Goal: Task Accomplishment & Management: Manage account settings

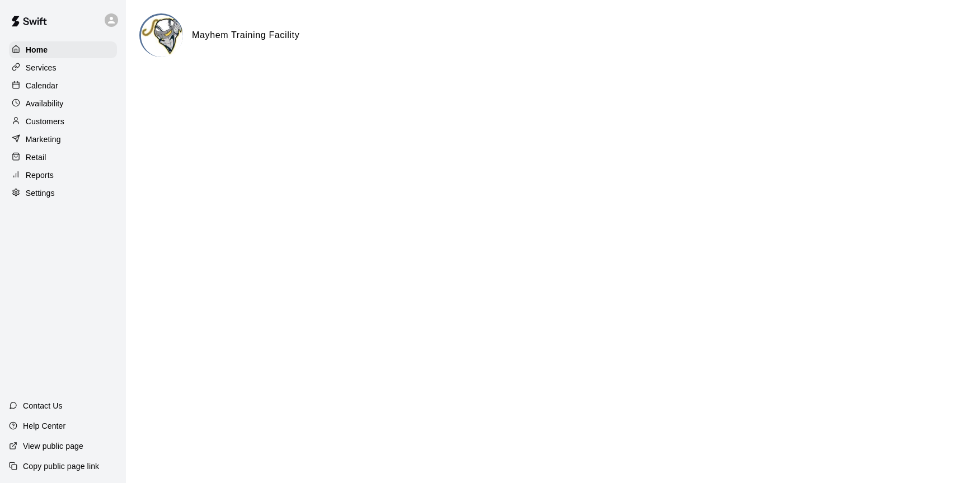
click at [42, 85] on p "Calendar" at bounding box center [42, 85] width 32 height 11
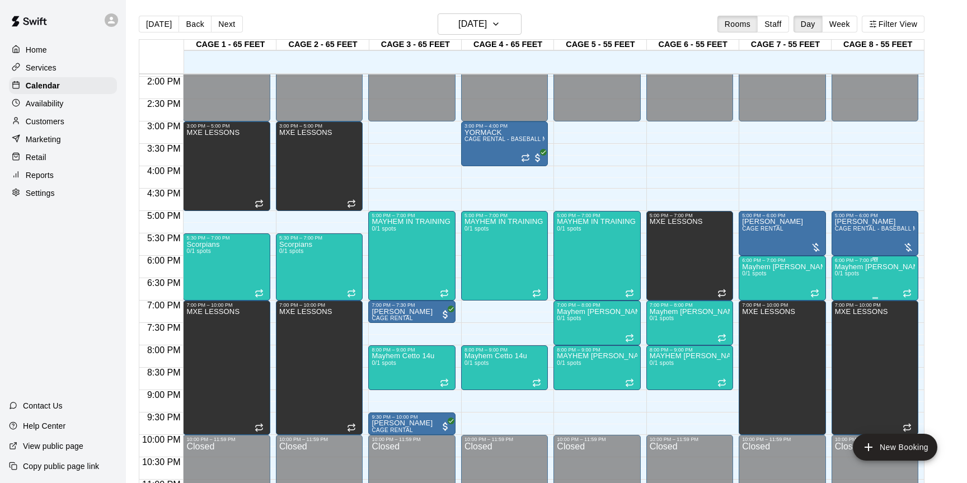
scroll to position [625, 0]
click at [696, 272] on div "MXE LESSONS" at bounding box center [676, 459] width 53 height 483
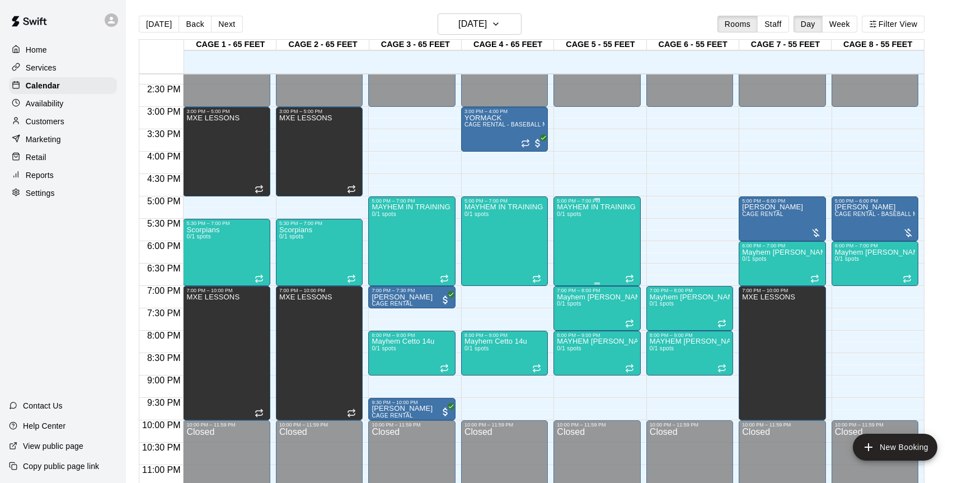
scroll to position [637, 0]
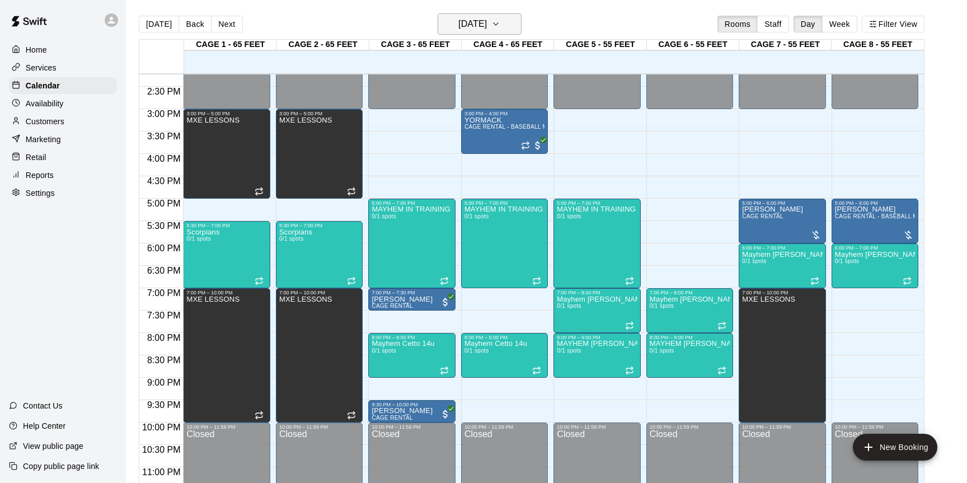
click at [515, 16] on button "[DATE]" at bounding box center [480, 23] width 84 height 21
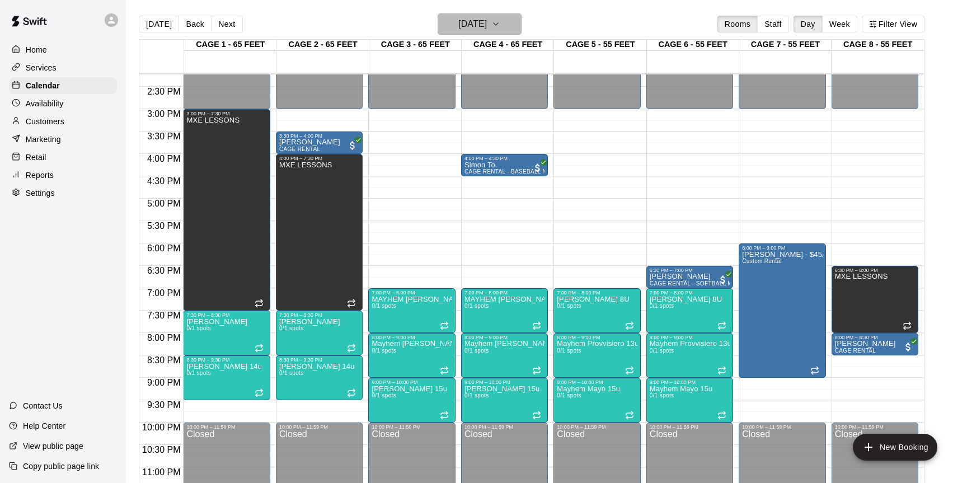
click at [522, 29] on button "[DATE]" at bounding box center [480, 23] width 84 height 21
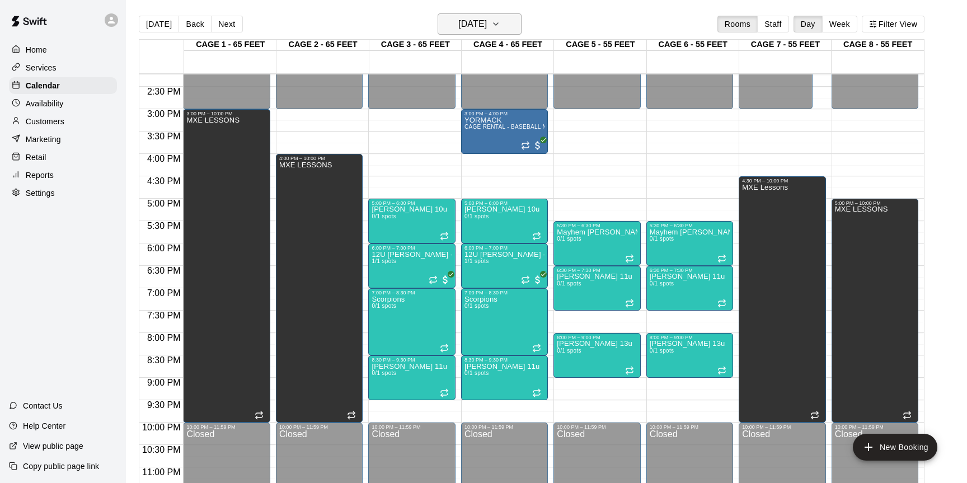
click at [487, 27] on h6 "[DATE]" at bounding box center [473, 24] width 29 height 16
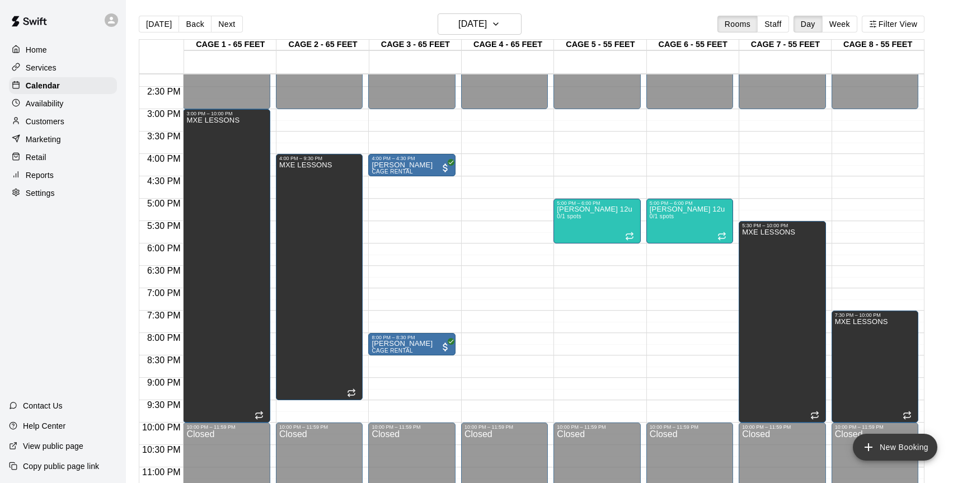
click at [885, 448] on button "New Booking" at bounding box center [895, 447] width 85 height 27
drag, startPoint x: 540, startPoint y: 199, endPoint x: 570, endPoint y: 158, distance: 50.8
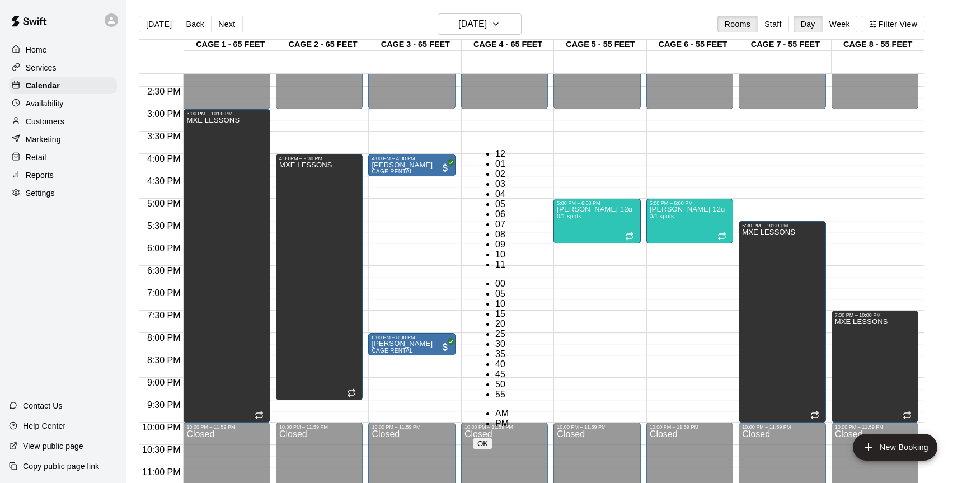
scroll to position [238, 0]
drag, startPoint x: 488, startPoint y: 170, endPoint x: 510, endPoint y: 171, distance: 22.4
click at [495, 240] on li "09" at bounding box center [501, 245] width 13 height 10
click at [509, 419] on li "PM" at bounding box center [501, 424] width 13 height 10
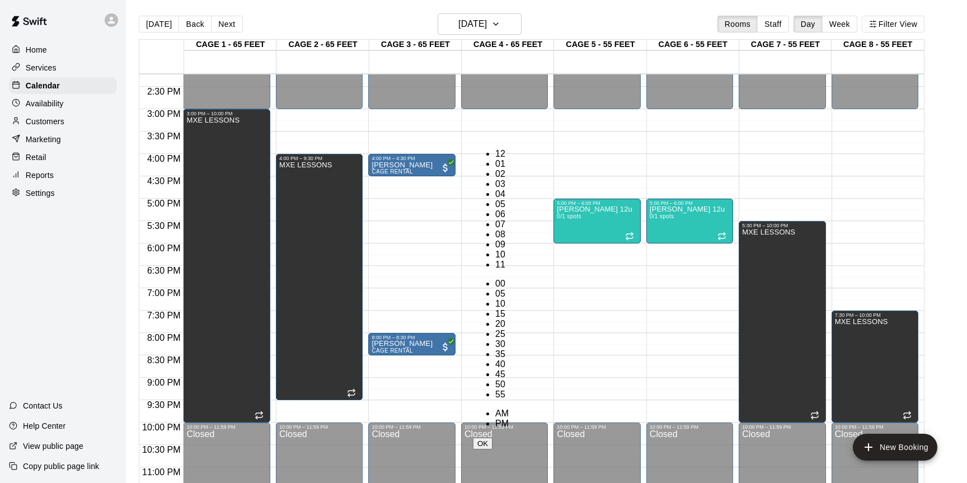
type input "********"
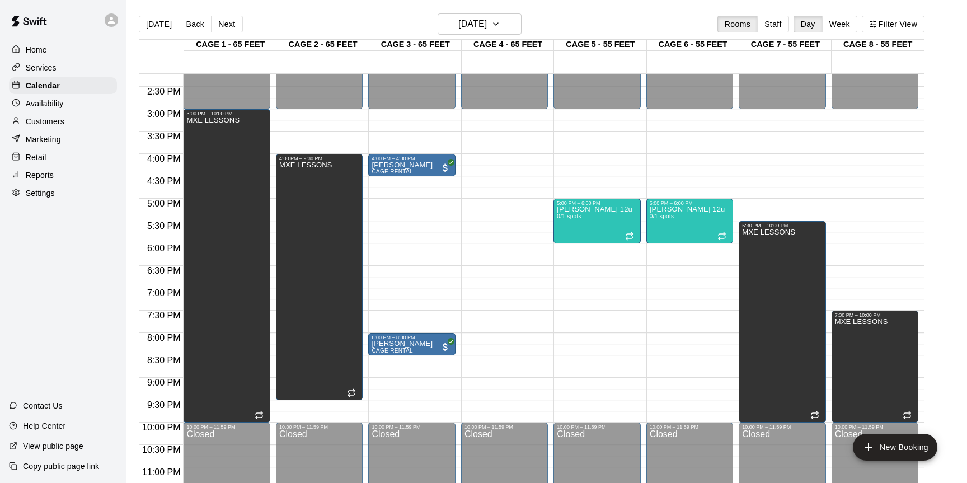
scroll to position [20, 0]
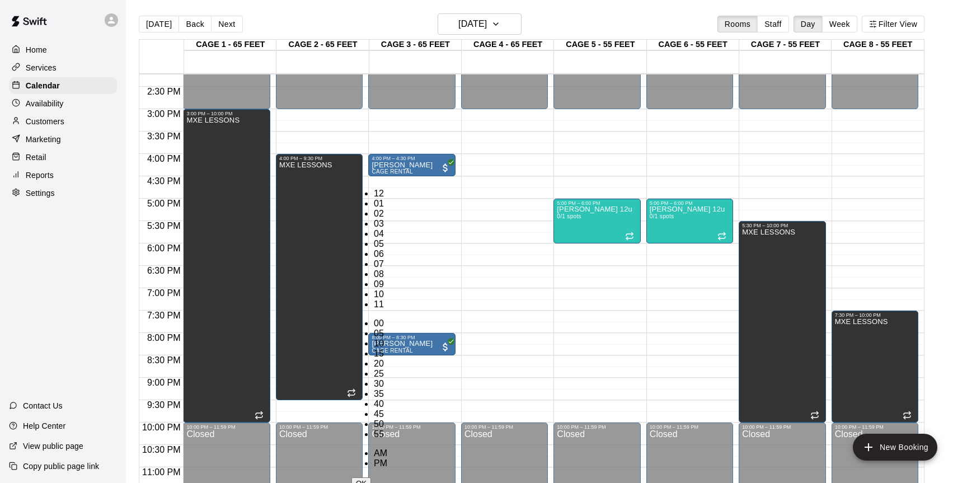
scroll to position [131, 0]
click at [387, 459] on li "PM" at bounding box center [380, 464] width 13 height 10
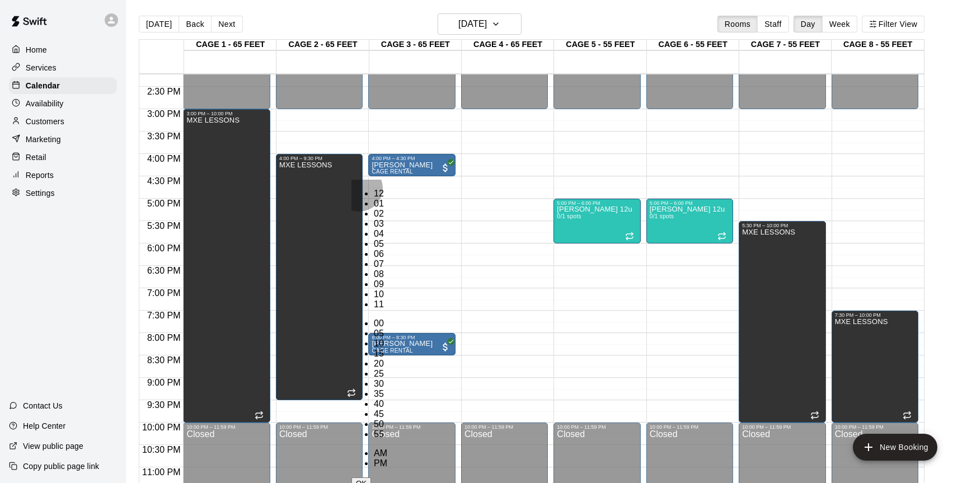
click at [374, 289] on li "10" at bounding box center [380, 294] width 13 height 10
drag, startPoint x: 399, startPoint y: 198, endPoint x: 456, endPoint y: 205, distance: 58.1
click at [387, 319] on li "00" at bounding box center [380, 324] width 13 height 10
type input "********"
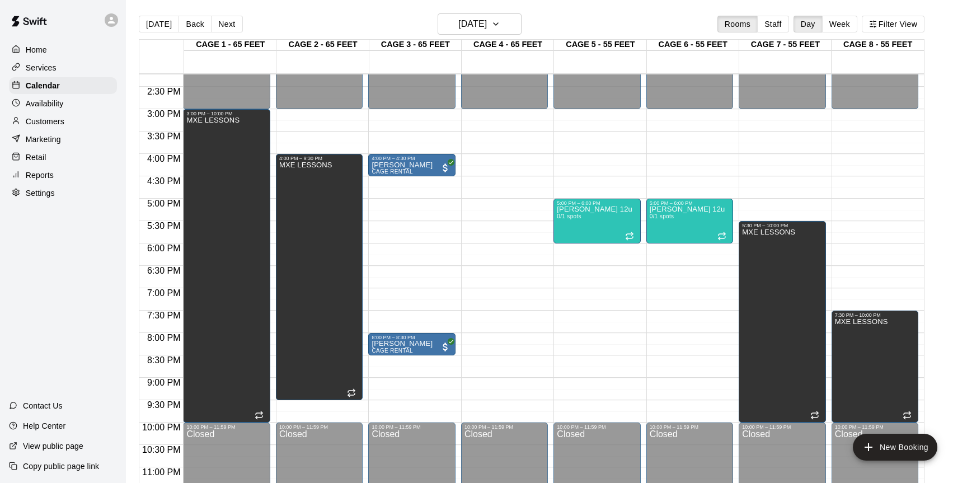
click at [309, 79] on li "CAGE 3 - 65 FEET" at bounding box center [177, 74] width 264 height 10
click at [309, 400] on li "CAGE 4 - 65 FEET" at bounding box center [177, 405] width 264 height 10
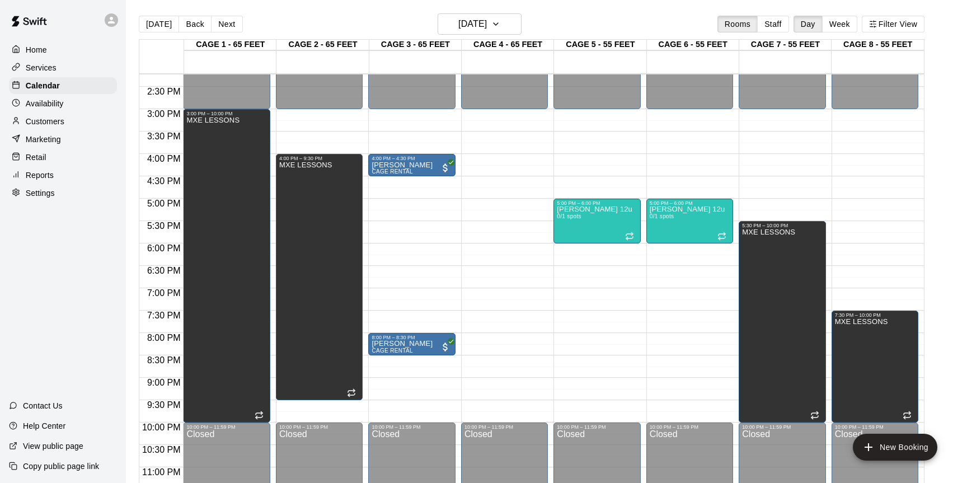
drag, startPoint x: 417, startPoint y: 230, endPoint x: 430, endPoint y: 243, distance: 18.6
click at [309, 410] on li "CAGE 5 - 55 FEET" at bounding box center [177, 415] width 264 height 10
click at [309, 404] on li "CAGE 6 - 55 FEET" at bounding box center [177, 409] width 264 height 10
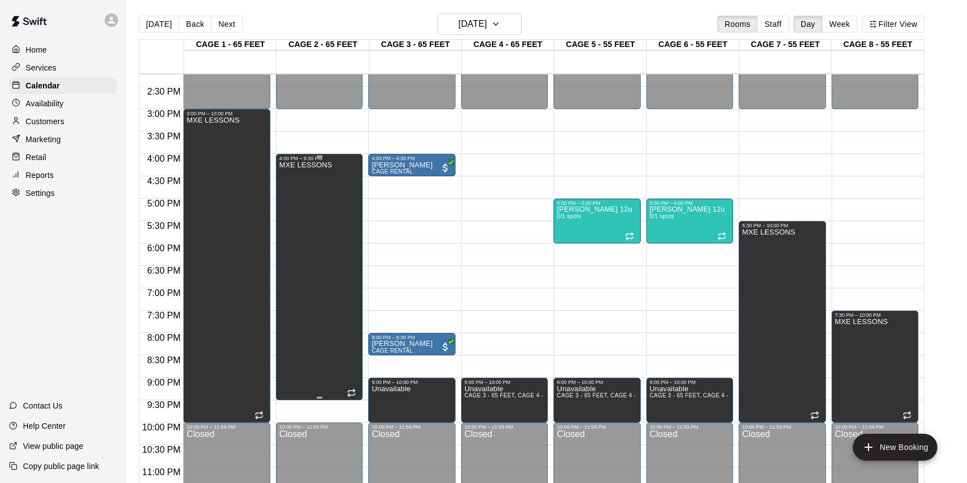
click at [328, 387] on div "MXE LESSONS" at bounding box center [305, 402] width 53 height 483
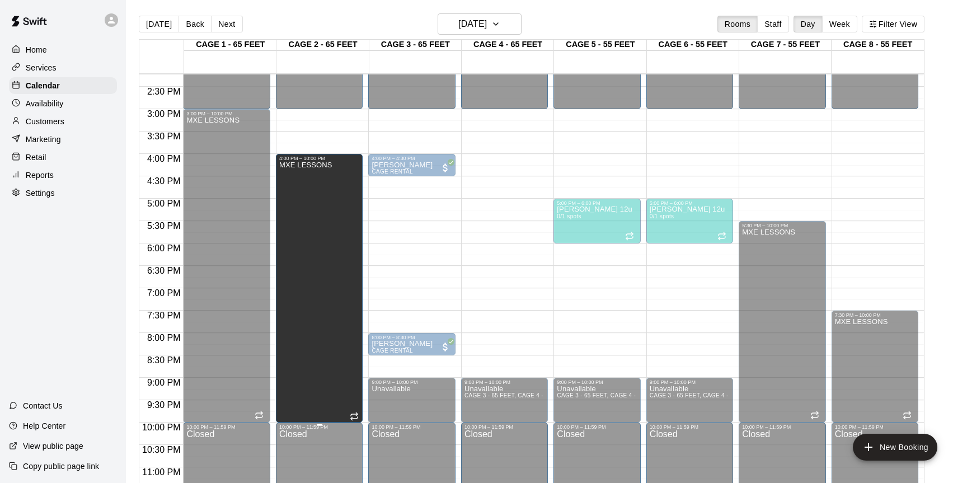
drag, startPoint x: 321, startPoint y: 396, endPoint x: 321, endPoint y: 425, distance: 28.6
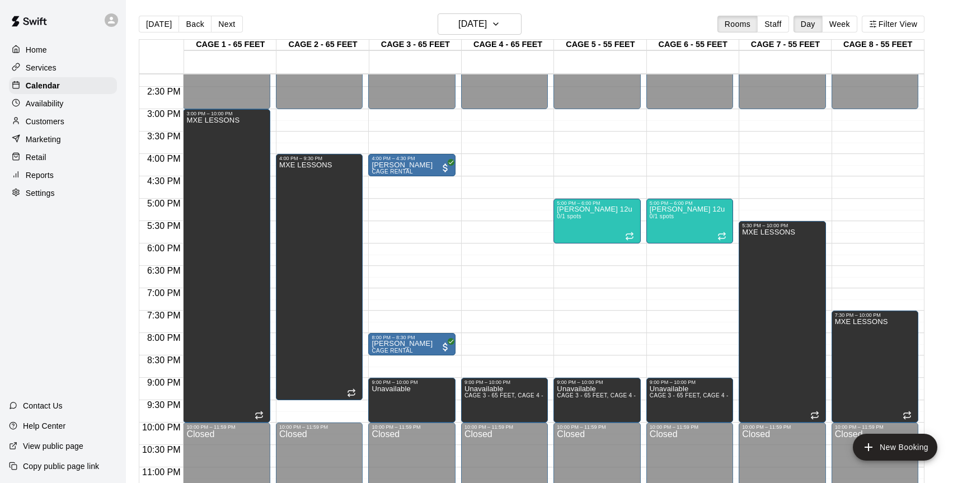
click at [500, 26] on icon "button" at bounding box center [496, 23] width 9 height 13
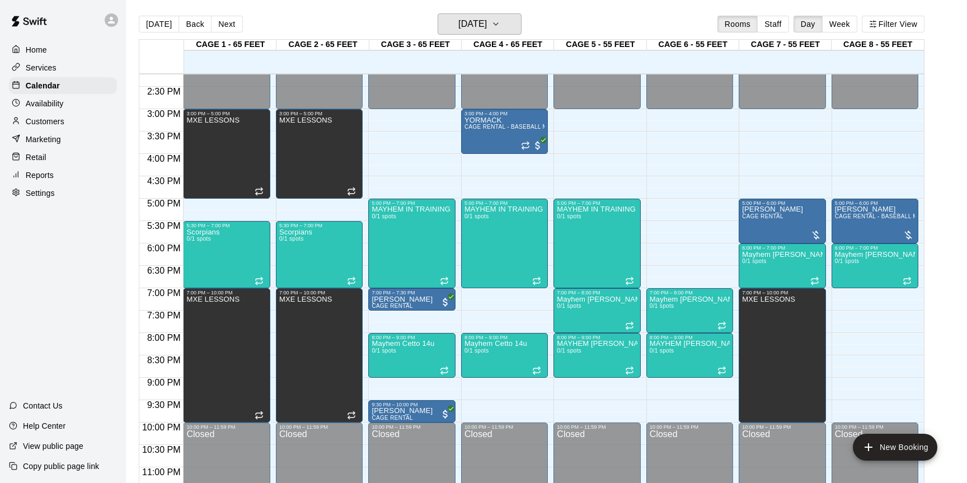
scroll to position [637, 0]
click at [590, 246] on div "MAYHEM IN TRAINING 0/1 spots" at bounding box center [596, 447] width 79 height 483
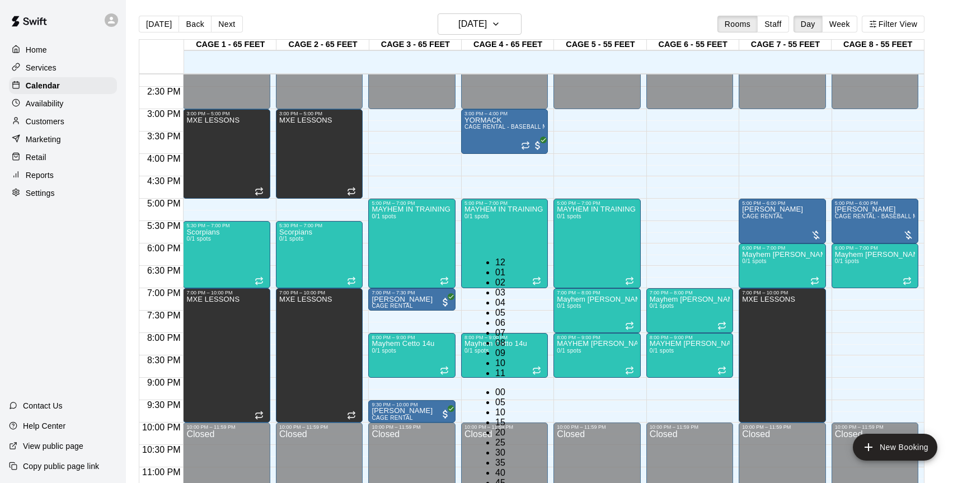
scroll to position [20, 0]
click at [495, 318] on li "06" at bounding box center [501, 323] width 13 height 10
type input "********"
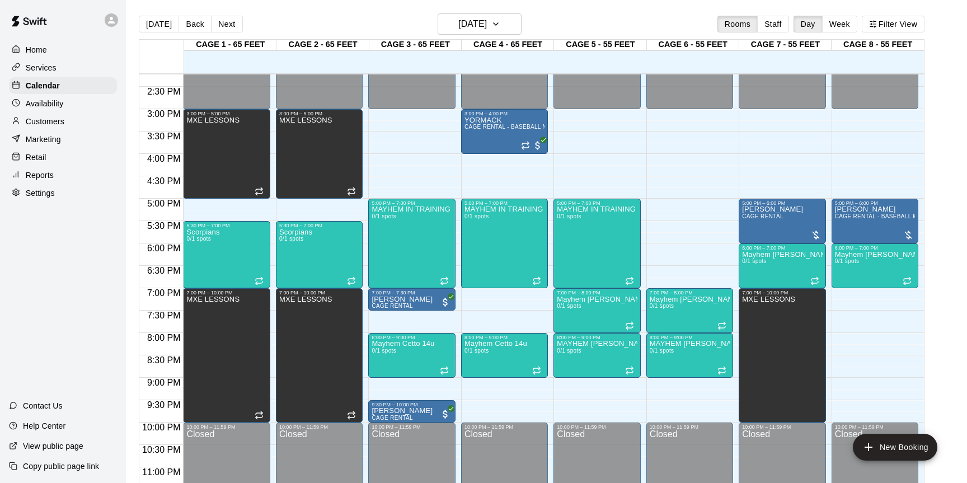
scroll to position [186, 0]
click at [526, 247] on div "MAYHEM IN TRAINING 0/1 spots" at bounding box center [504, 447] width 79 height 483
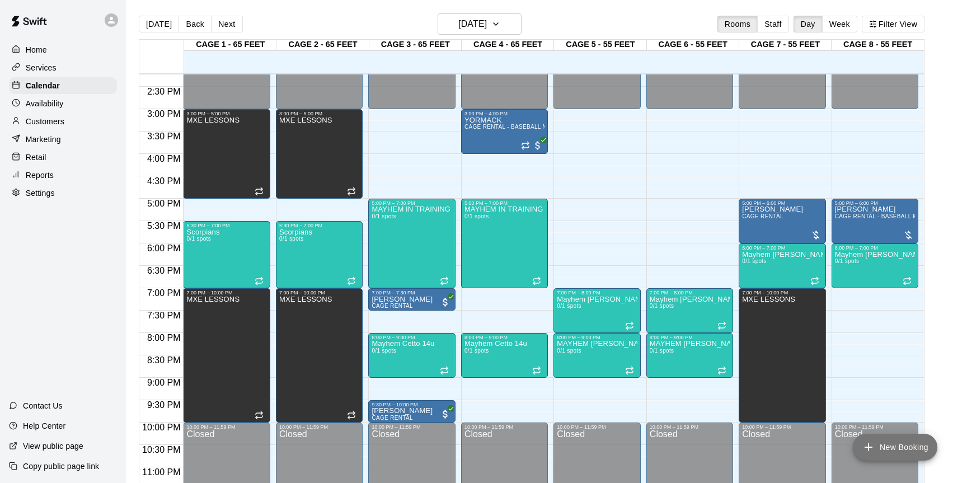
click at [886, 448] on button "New Booking" at bounding box center [895, 447] width 85 height 27
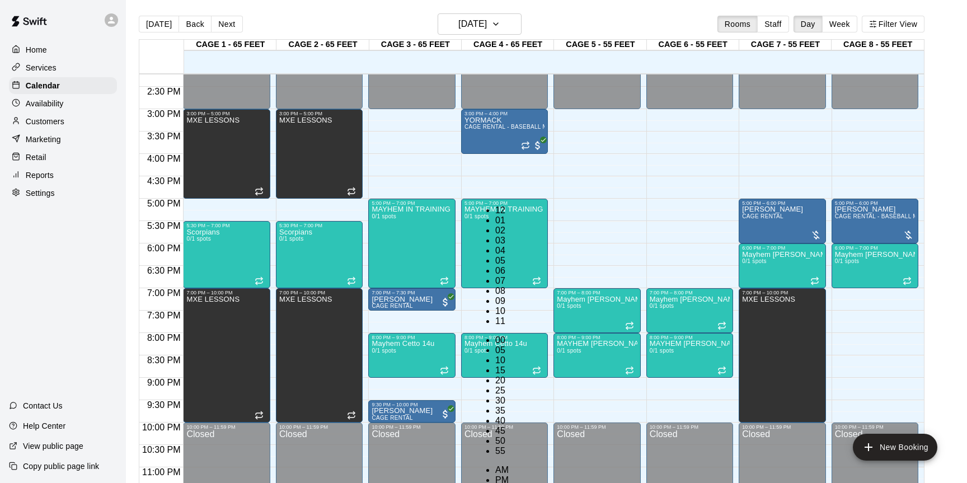
scroll to position [238, 0]
click at [509, 475] on li "PM" at bounding box center [501, 480] width 13 height 10
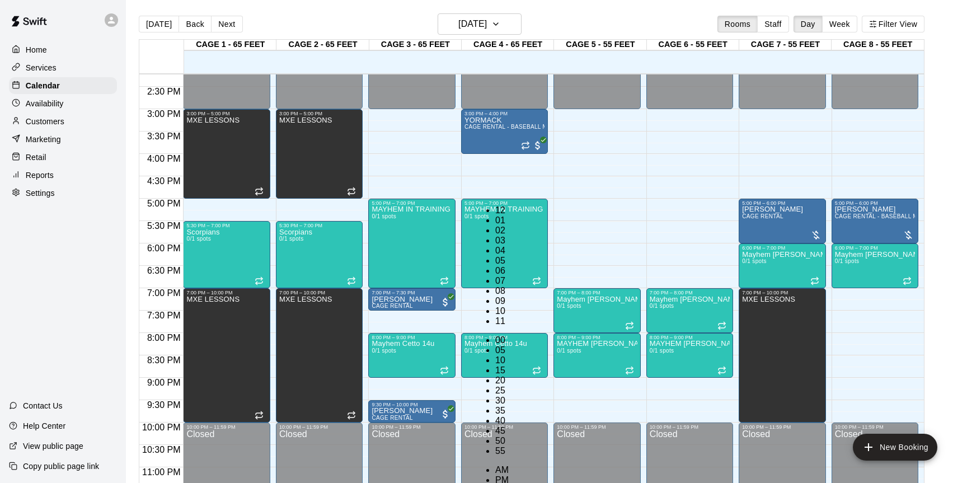
click at [495, 266] on li "06" at bounding box center [501, 271] width 13 height 10
type input "********"
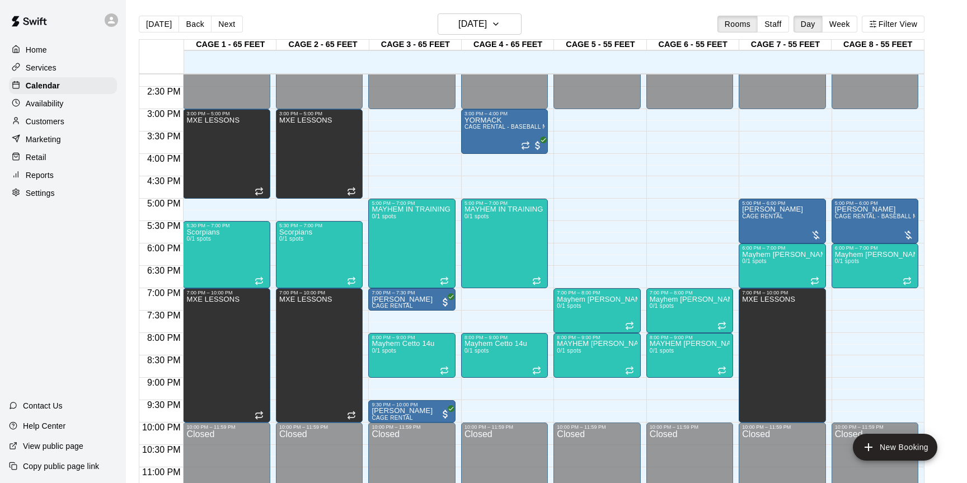
click at [374, 316] on li "07" at bounding box center [380, 321] width 13 height 10
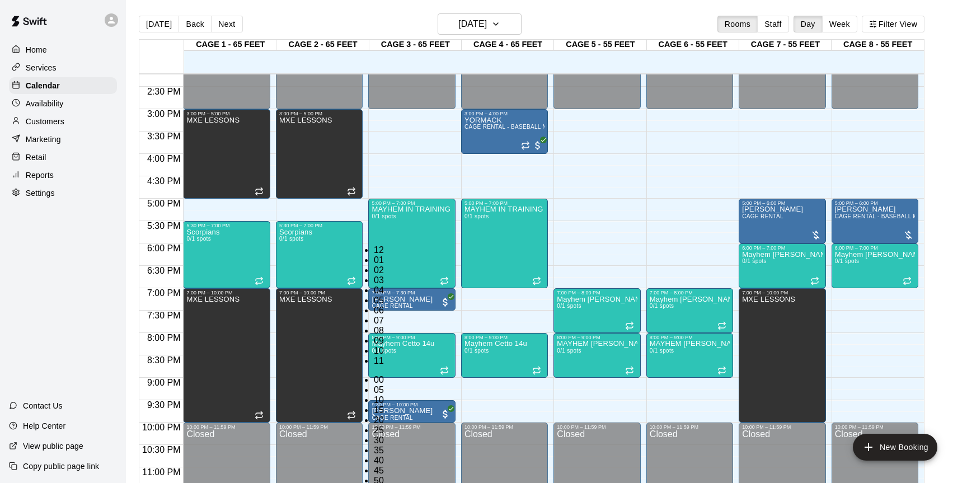
scroll to position [0, 0]
drag, startPoint x: 396, startPoint y: 253, endPoint x: 570, endPoint y: 271, distance: 175.6
click at [387, 375] on li "00" at bounding box center [380, 380] width 13 height 10
type input "********"
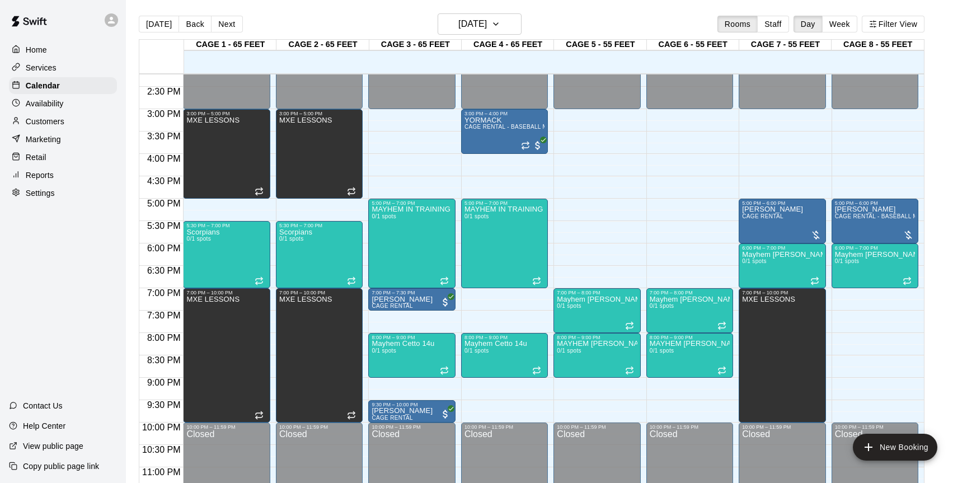
click at [309, 413] on li "CAGE 5 - 55 FEET" at bounding box center [177, 418] width 264 height 10
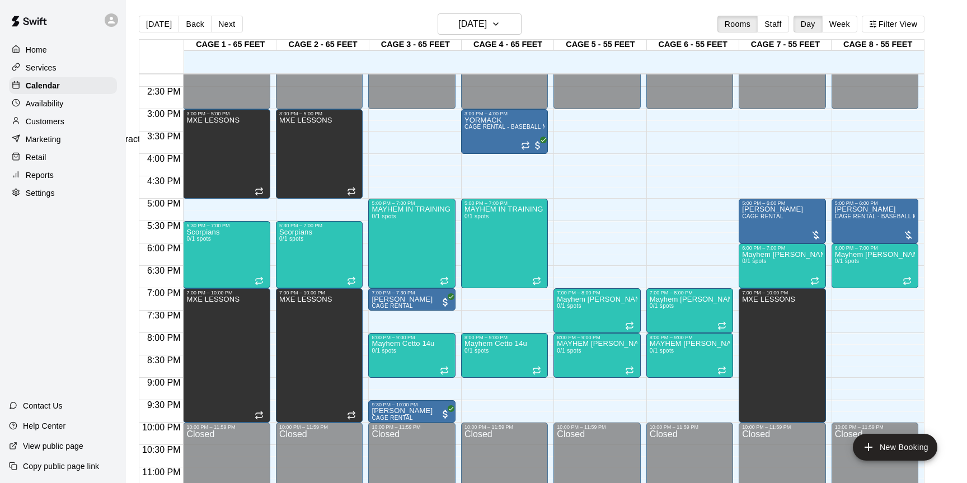
click at [322, 144] on li "Mayhem Team Practice" at bounding box center [190, 139] width 264 height 10
type input "**********"
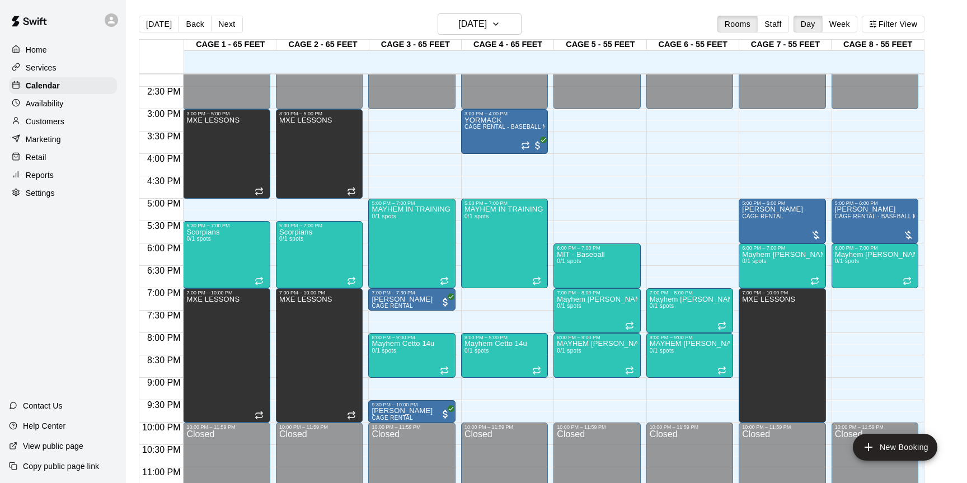
click at [598, 274] on div "MIT - Baseball 0/1 spots" at bounding box center [581, 492] width 48 height 483
drag, startPoint x: 405, startPoint y: 48, endPoint x: 261, endPoint y: 45, distance: 144.5
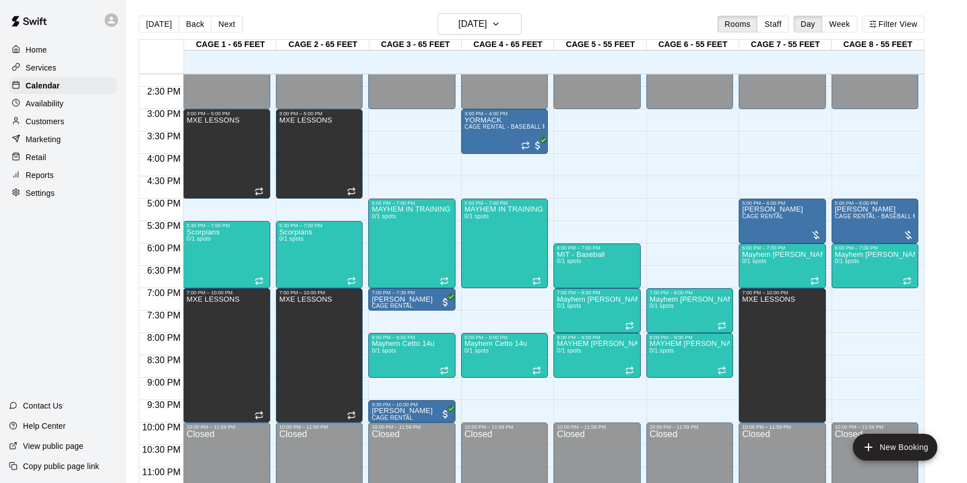
type input "**********"
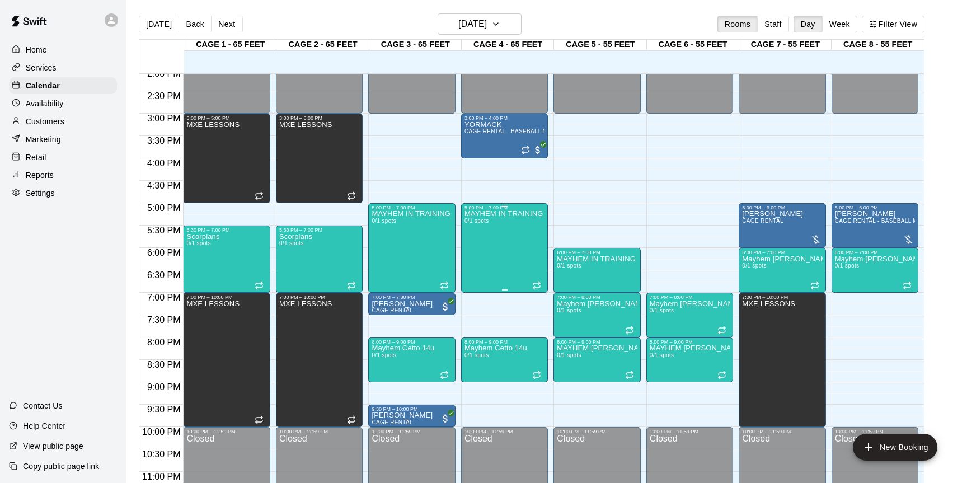
click at [519, 238] on div "MAYHEM IN TRAINING 0/1 spots" at bounding box center [504, 451] width 79 height 483
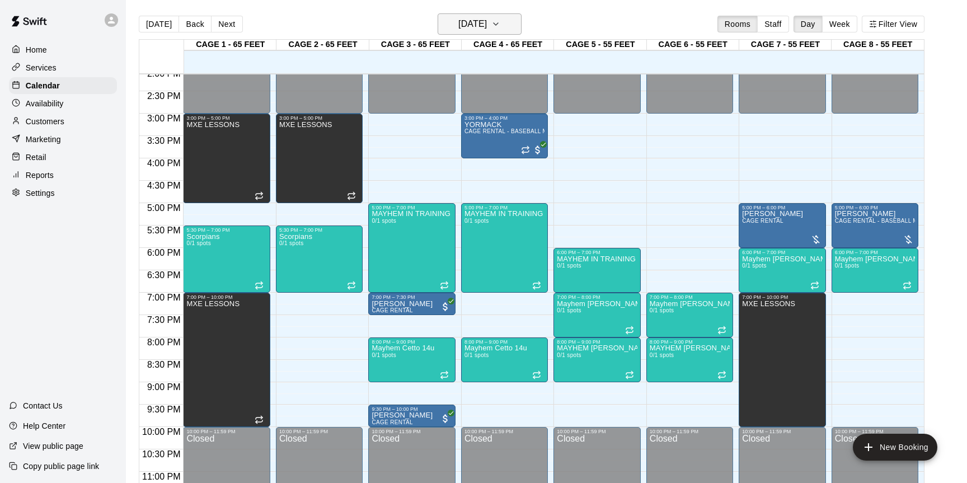
click at [500, 24] on icon "button" at bounding box center [496, 23] width 9 height 13
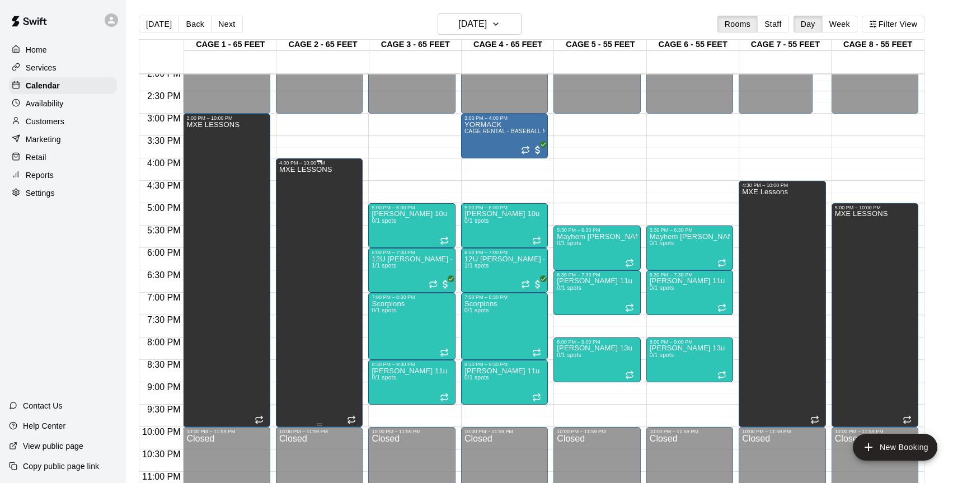
click at [346, 289] on div "MXE LESSONS" at bounding box center [319, 407] width 80 height 483
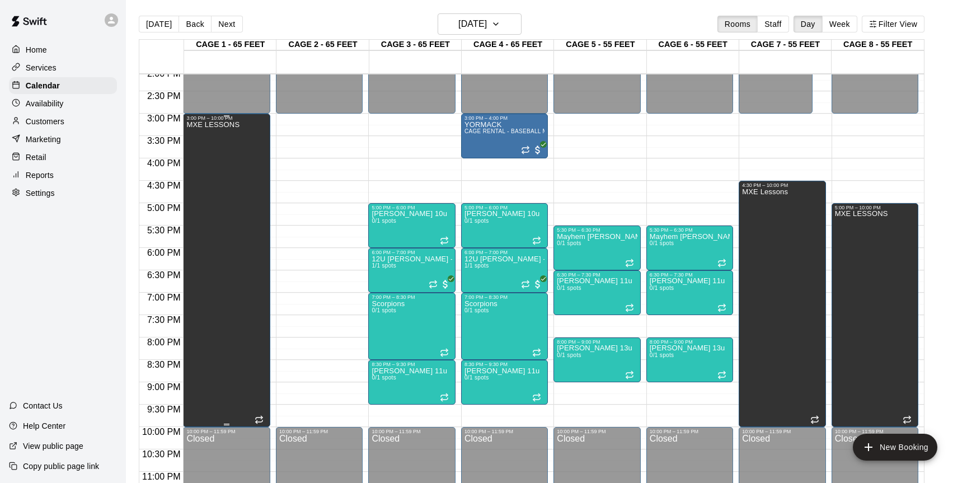
click at [246, 241] on div "MXE LESSONS" at bounding box center [226, 362] width 80 height 483
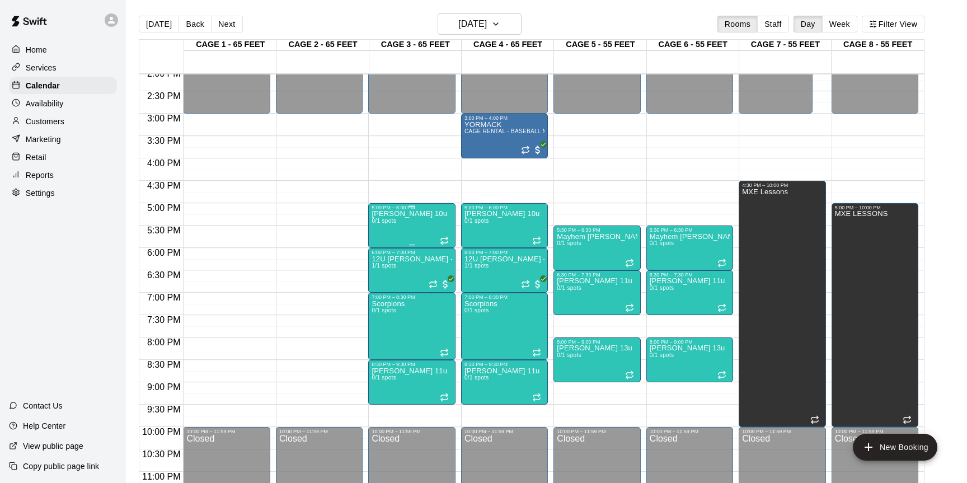
click at [428, 230] on div "Mayhem [PERSON_NAME] 10u 0/1 spots" at bounding box center [410, 451] width 76 height 483
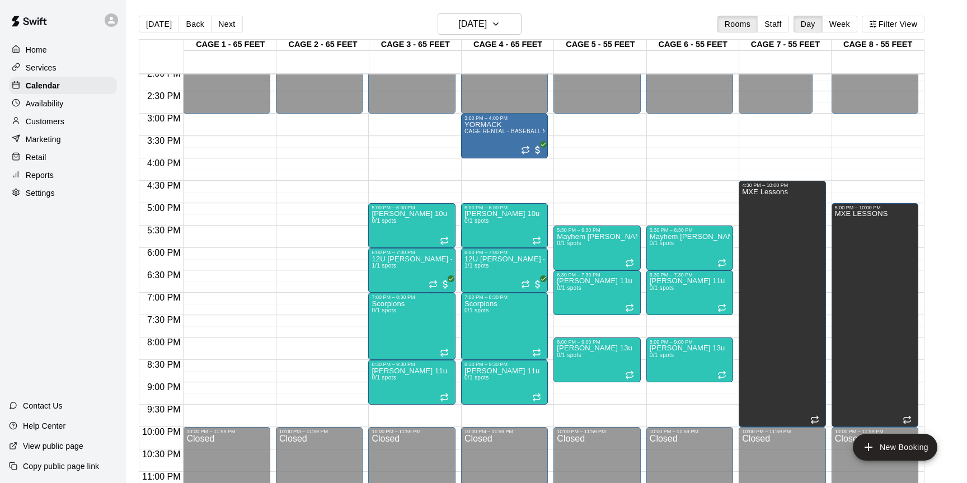
drag, startPoint x: 399, startPoint y: 194, endPoint x: 414, endPoint y: 238, distance: 47.5
click at [309, 373] on li "CAGE 1 - 65 FEET" at bounding box center [177, 378] width 264 height 10
click at [309, 380] on li "CAGE 2 - 65 FEET" at bounding box center [177, 385] width 264 height 10
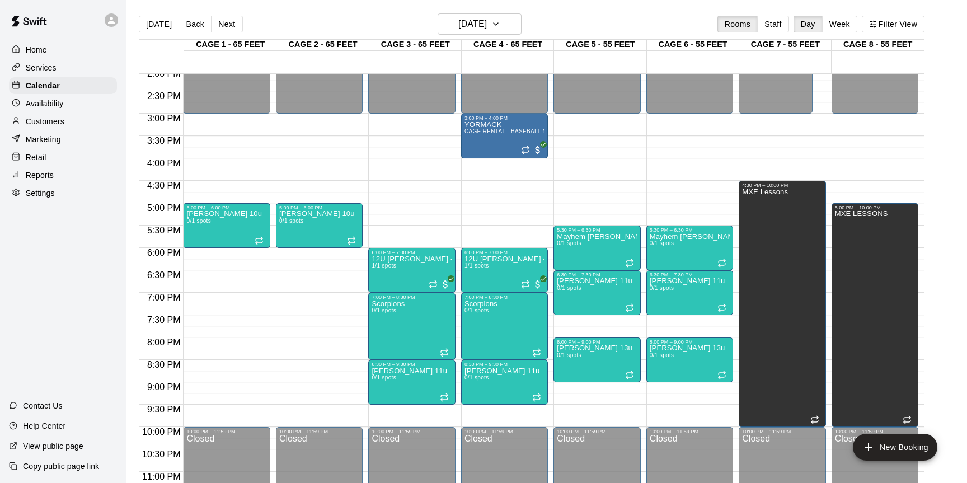
click at [309, 373] on li "CAGE 1 - 65 FEET" at bounding box center [177, 378] width 264 height 10
click at [309, 380] on li "CAGE 2 - 65 FEET" at bounding box center [177, 385] width 264 height 10
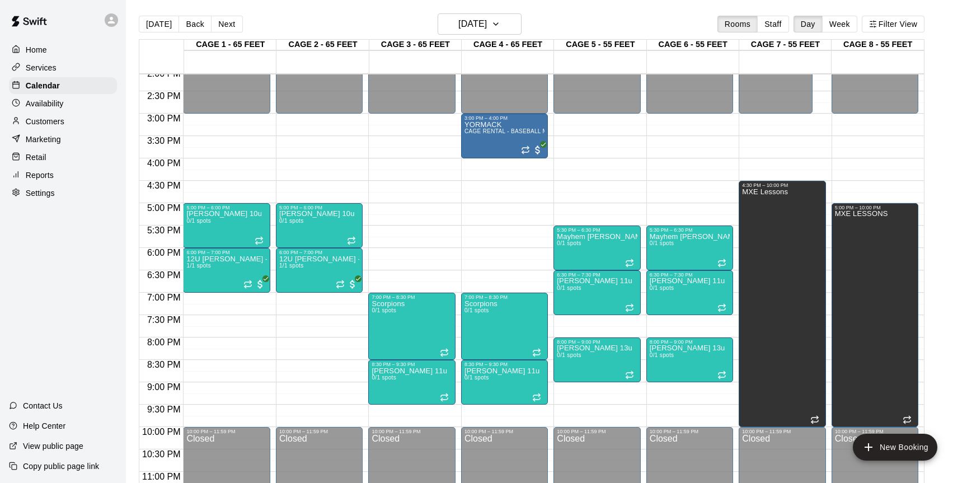
click at [309, 373] on li "CAGE 1 - 65 FEET" at bounding box center [177, 378] width 264 height 10
click at [309, 380] on li "CAGE 2 - 65 FEET" at bounding box center [177, 385] width 264 height 10
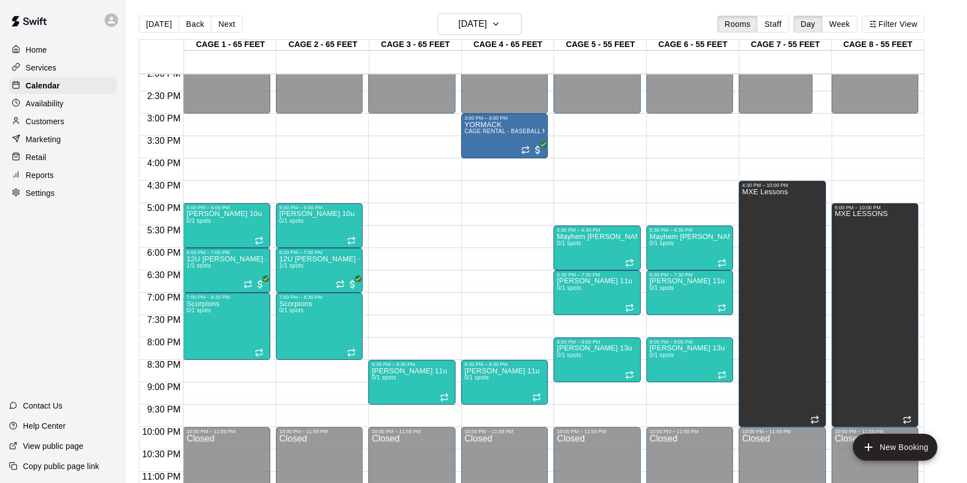
click at [309, 373] on li "CAGE 1 - 65 FEET" at bounding box center [177, 378] width 264 height 10
click at [309, 380] on li "CAGE 2 - 65 FEET" at bounding box center [177, 385] width 264 height 10
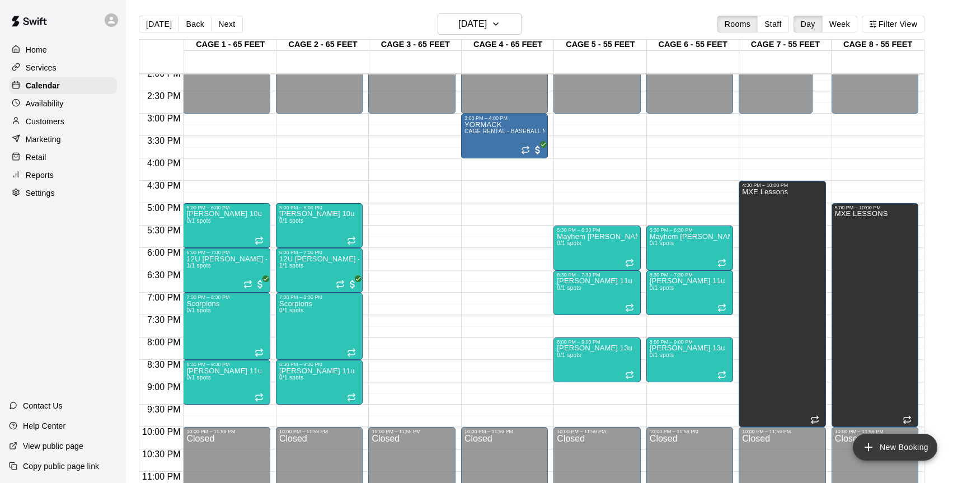
click at [915, 453] on button "New Booking" at bounding box center [895, 447] width 85 height 27
type input "*"
type input "**********"
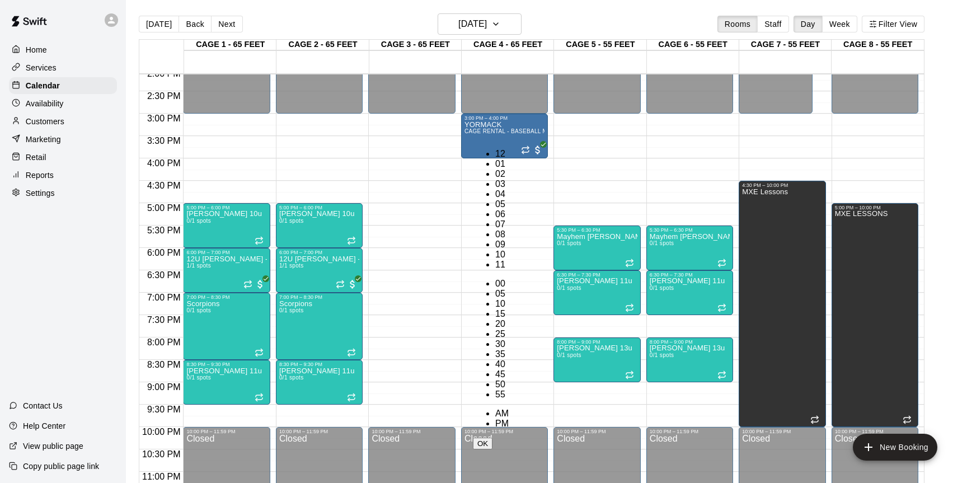
click at [495, 179] on li "03" at bounding box center [501, 184] width 13 height 10
click at [509, 419] on li "PM" at bounding box center [501, 424] width 13 height 10
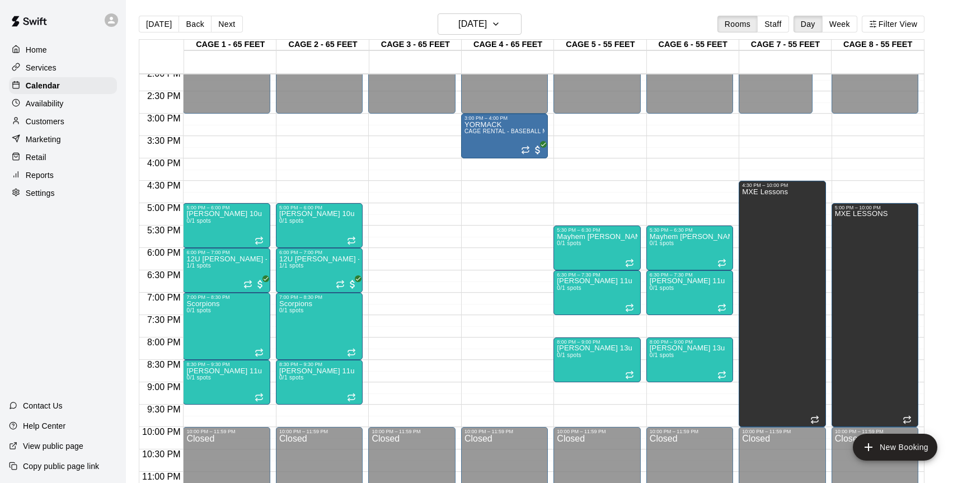
type input "********"
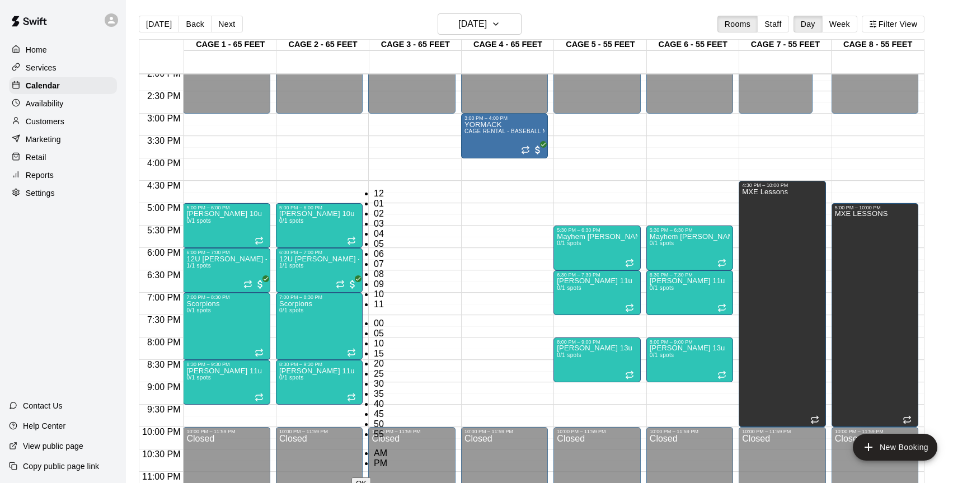
scroll to position [131, 0]
click at [387, 459] on li "PM" at bounding box center [380, 464] width 13 height 10
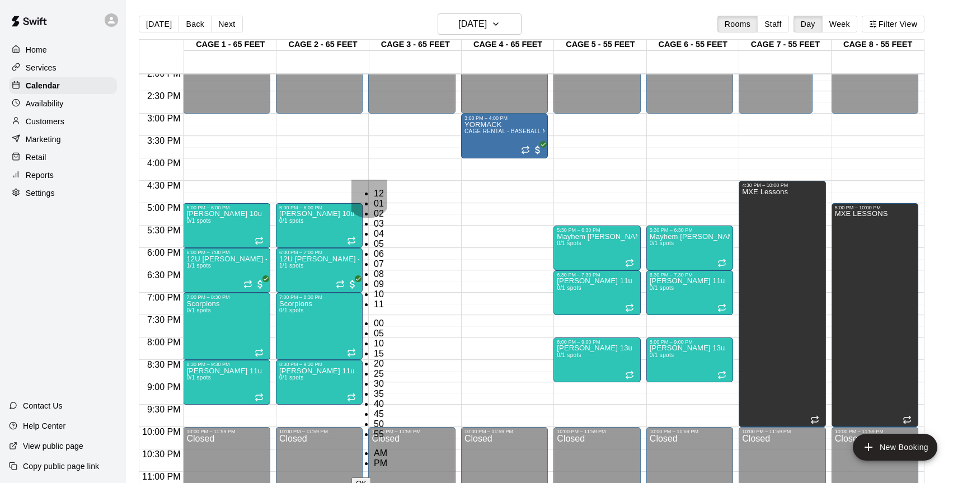
click at [374, 289] on li "10" at bounding box center [380, 294] width 13 height 10
click at [387, 319] on li "00" at bounding box center [380, 324] width 13 height 10
type input "********"
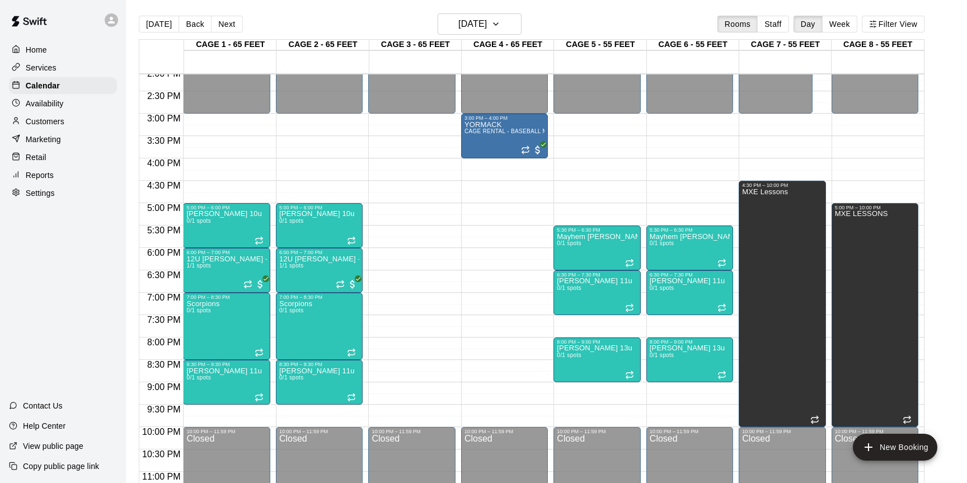
click at [309, 79] on li "CAGE 3 - 65 FEET" at bounding box center [177, 74] width 264 height 10
click at [309, 89] on li "CAGE 4 - 65 FEET" at bounding box center [177, 84] width 264 height 10
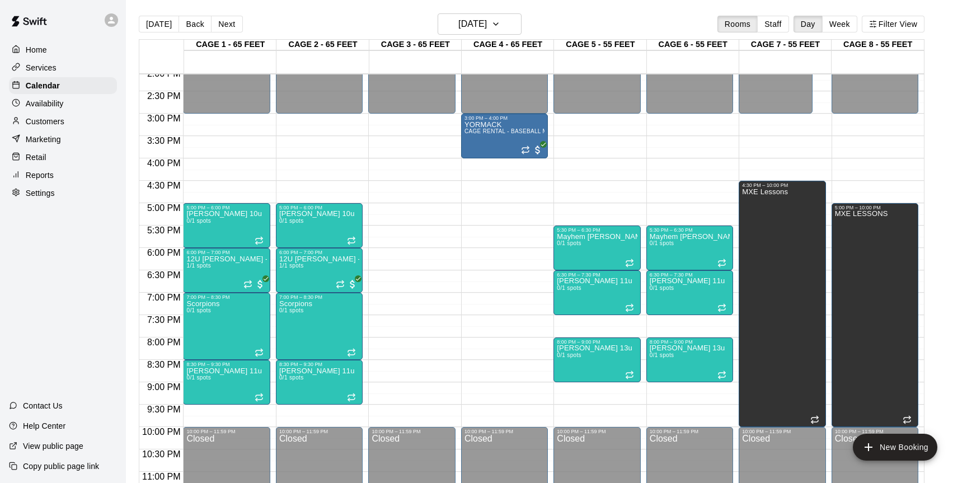
click at [309, 79] on li "CAGE 3 - 65 FEET" at bounding box center [177, 74] width 264 height 10
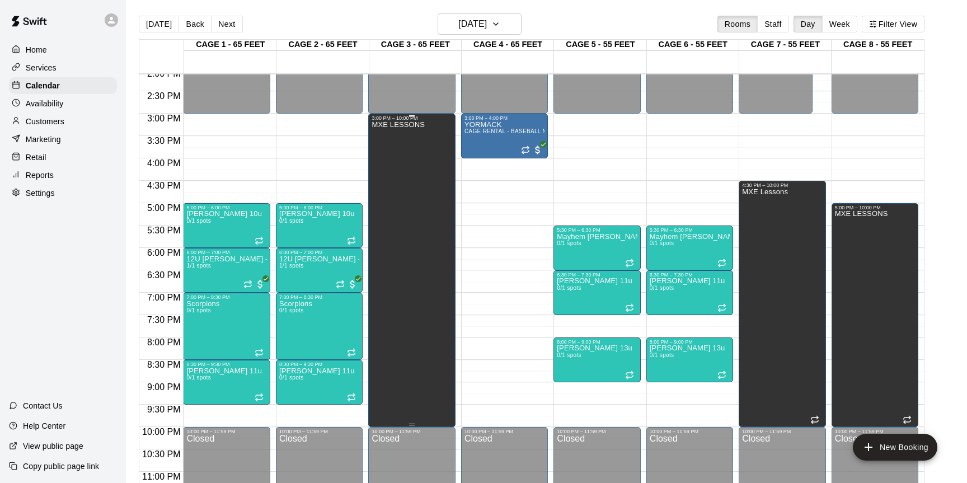
click at [443, 183] on div "MXE LESSONS" at bounding box center [412, 362] width 80 height 483
click at [436, 171] on div "MXE LESSONS" at bounding box center [412, 362] width 80 height 483
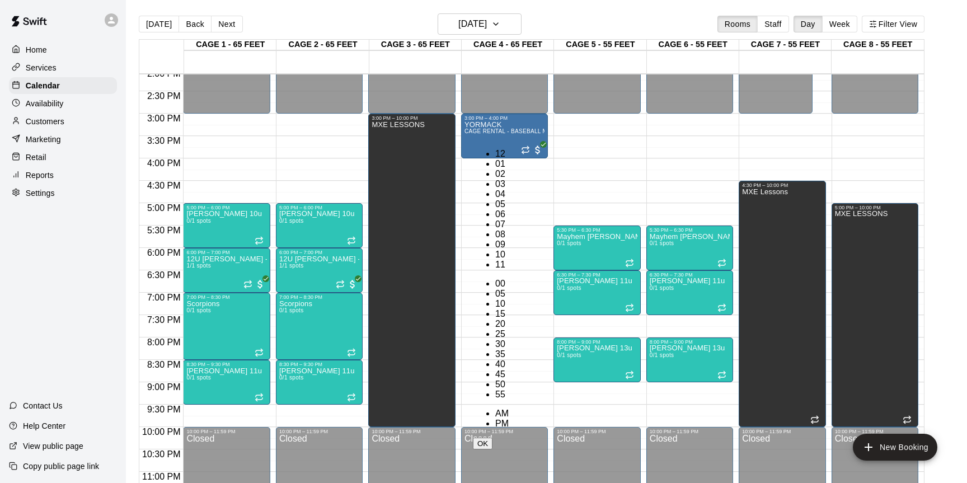
scroll to position [20, 0]
click at [495, 189] on li "04" at bounding box center [501, 194] width 13 height 10
type input "********"
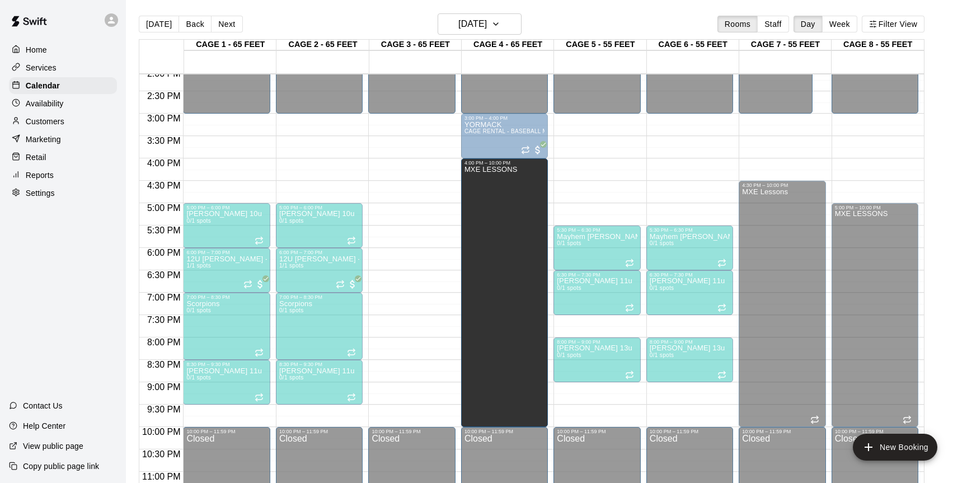
drag, startPoint x: 432, startPoint y: 252, endPoint x: 466, endPoint y: 253, distance: 34.7
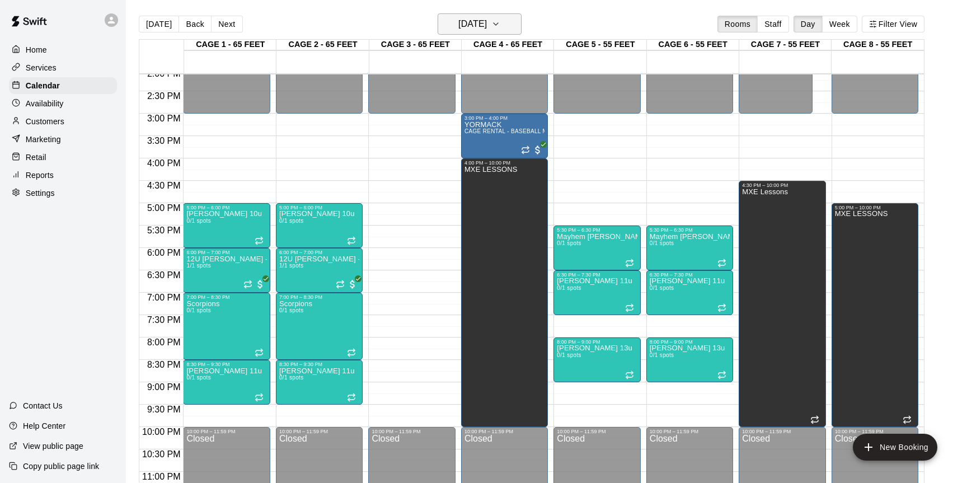
click at [500, 27] on icon "button" at bounding box center [496, 23] width 9 height 13
